Goal: Check status: Check status

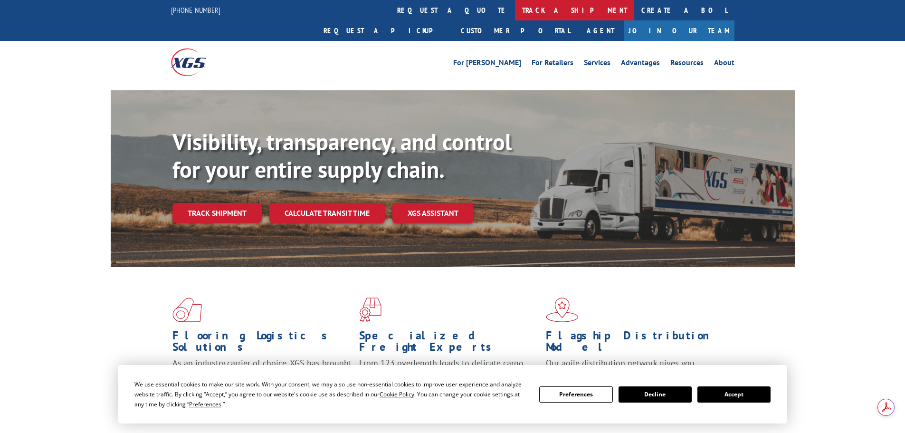
click at [515, 9] on link "track a shipment" at bounding box center [574, 10] width 119 height 20
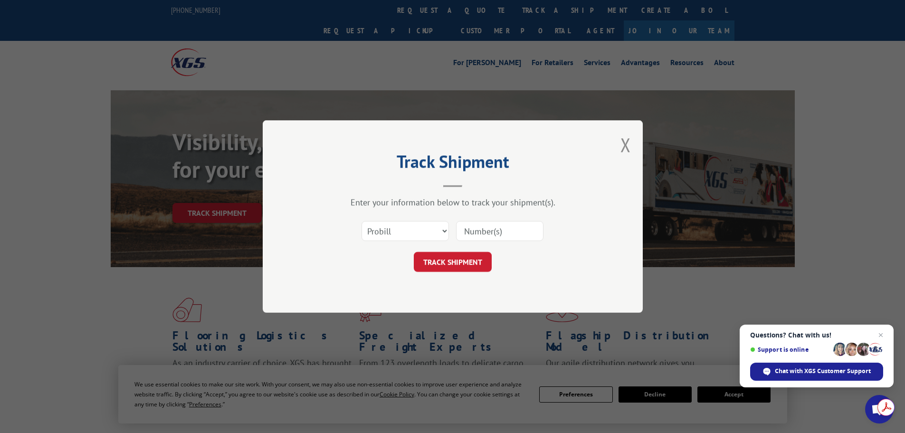
click at [475, 238] on input at bounding box center [499, 231] width 87 height 20
type input "15968566"
click at [461, 259] on button "TRACK SHIPMENT" at bounding box center [453, 262] width 78 height 20
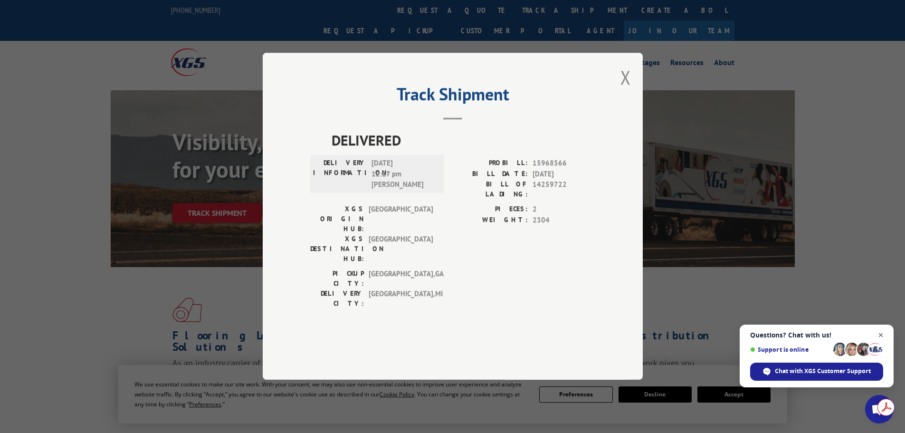
click at [882, 333] on span "Close chat" at bounding box center [881, 335] width 12 height 12
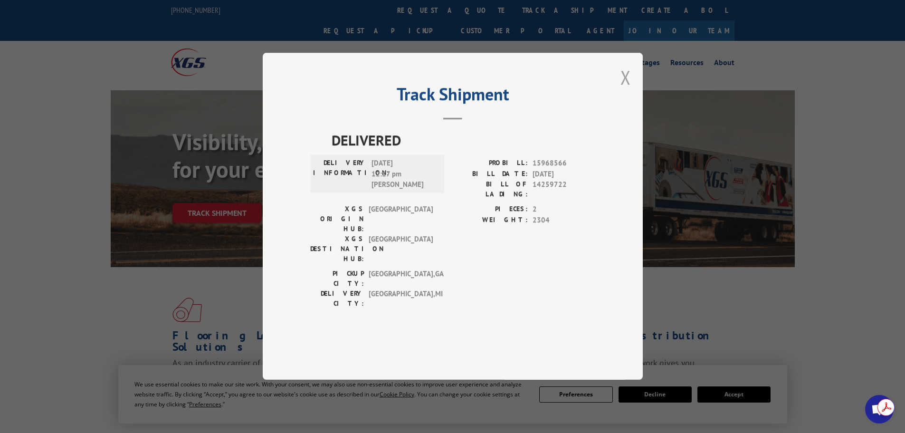
click at [624, 90] on button "Close modal" at bounding box center [625, 77] width 10 height 25
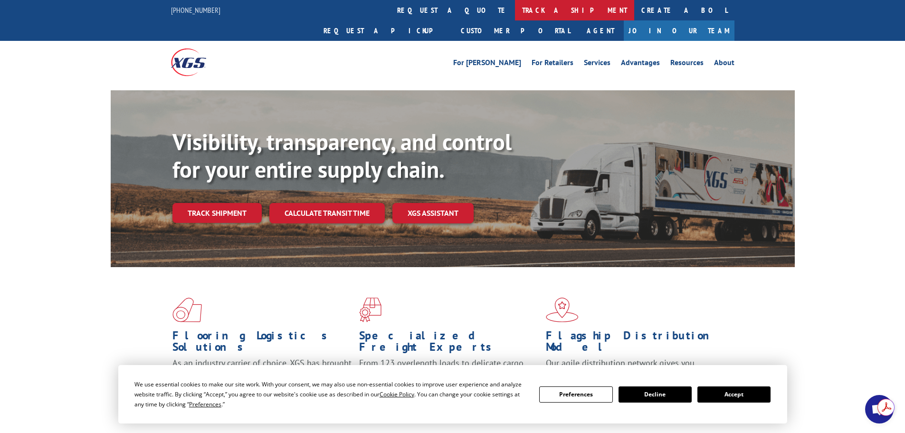
click at [515, 10] on link "track a shipment" at bounding box center [574, 10] width 119 height 20
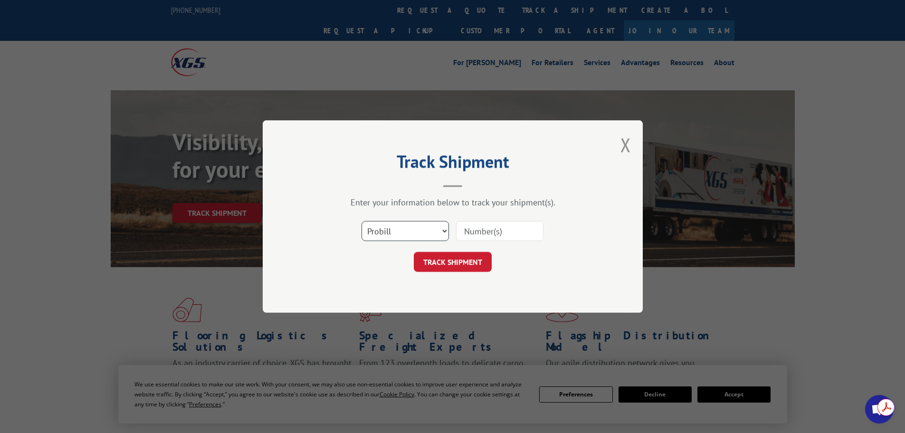
click at [421, 232] on select "Select category... Probill BOL PO" at bounding box center [404, 231] width 87 height 20
click at [361, 221] on select "Select category... Probill BOL PO" at bounding box center [404, 231] width 87 height 20
click at [487, 231] on input at bounding box center [499, 231] width 87 height 20
click at [400, 231] on select "Select category... Probill BOL PO" at bounding box center [404, 231] width 87 height 20
select select "po"
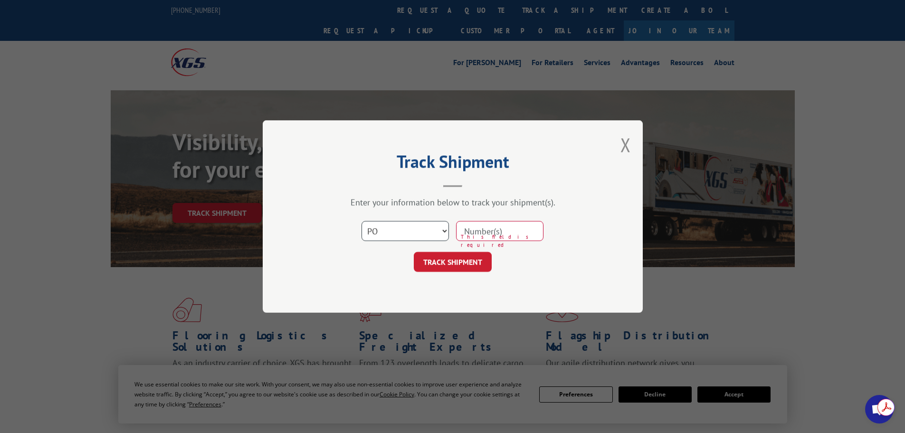
click at [361, 221] on select "Select category... Probill BOL PO" at bounding box center [404, 231] width 87 height 20
click at [480, 222] on input at bounding box center [499, 231] width 87 height 20
type input "cg518118"
click at [454, 261] on button "TRACK SHIPMENT" at bounding box center [453, 262] width 78 height 20
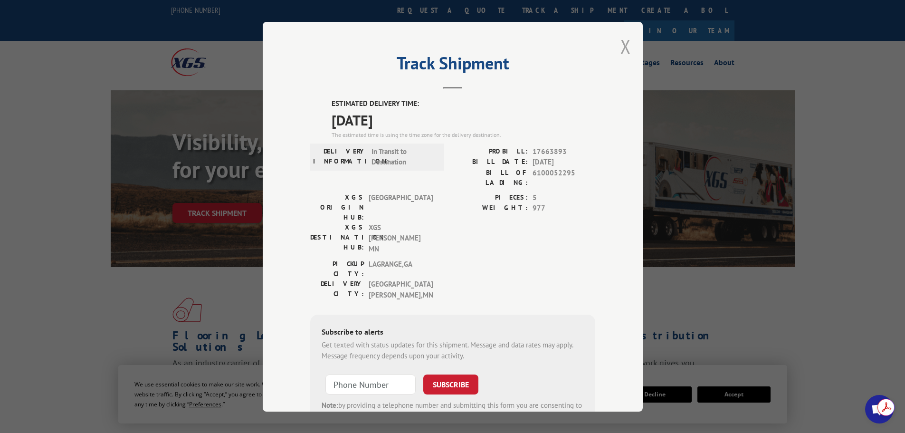
click at [620, 46] on button "Close modal" at bounding box center [625, 46] width 10 height 25
